Goal: Task Accomplishment & Management: Manage account settings

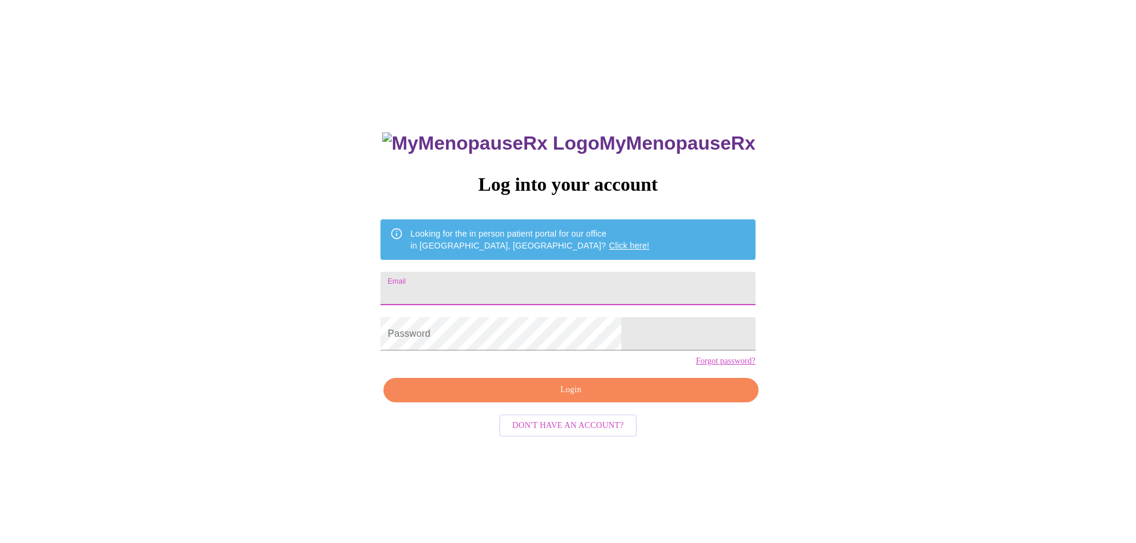
click at [540, 287] on input "Email" at bounding box center [568, 288] width 375 height 33
type input "gmsavarino@gmail.com"
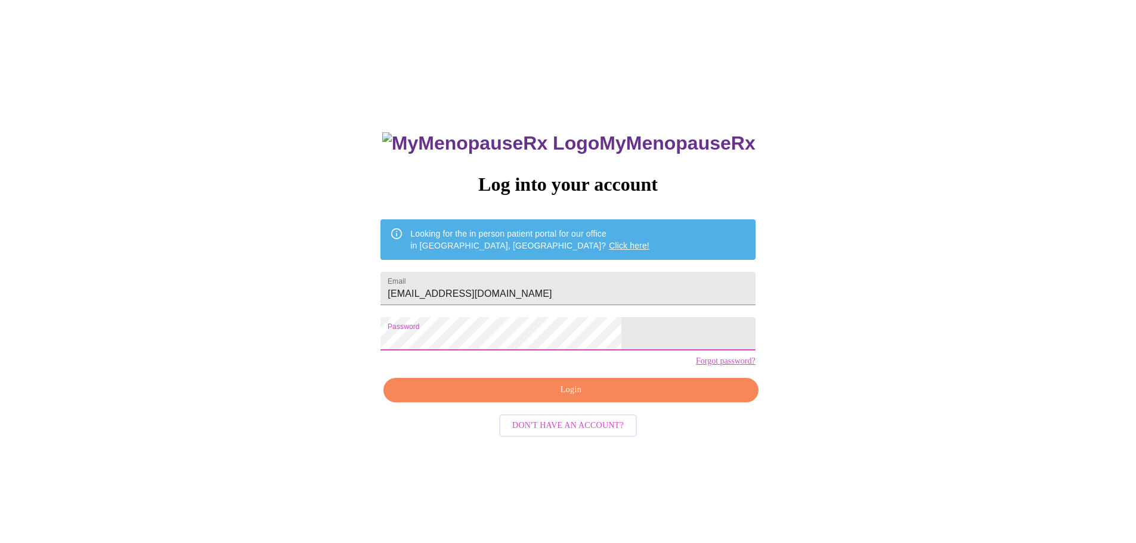
click at [533, 398] on span "Login" at bounding box center [570, 390] width 347 height 15
